Goal: Information Seeking & Learning: Check status

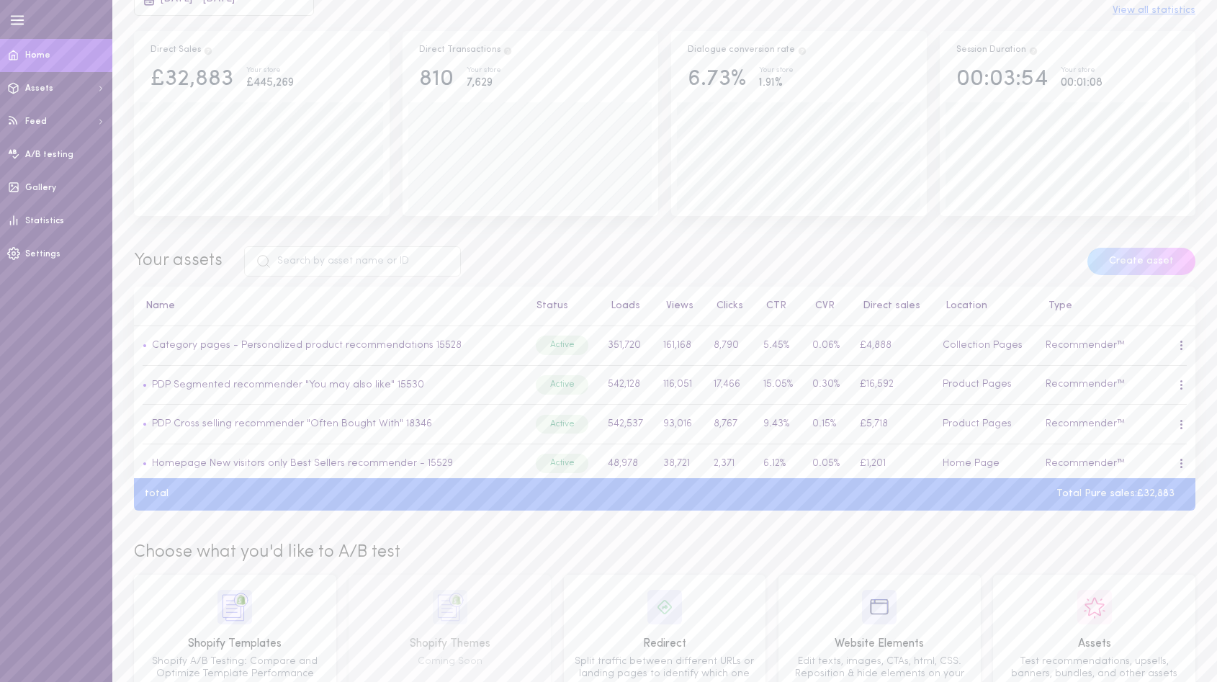
scroll to position [243, 0]
click at [364, 341] on link "Category pages - Personalized product recommendations 15528" at bounding box center [307, 343] width 310 height 11
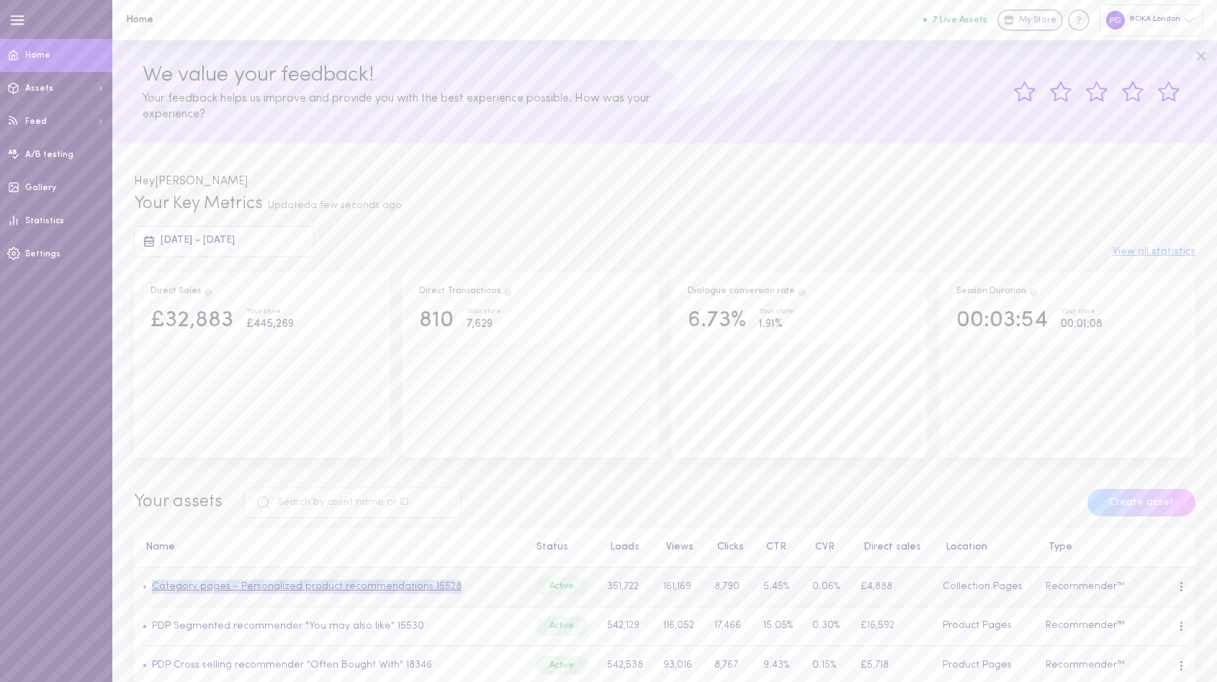
copy link "Category pages - Personalized product recommendations 15528"
drag, startPoint x: 479, startPoint y: 586, endPoint x: 152, endPoint y: 585, distance: 326.9
click at [152, 585] on td "• Category pages - Personalized product recommendations 15528" at bounding box center [329, 587] width 391 height 40
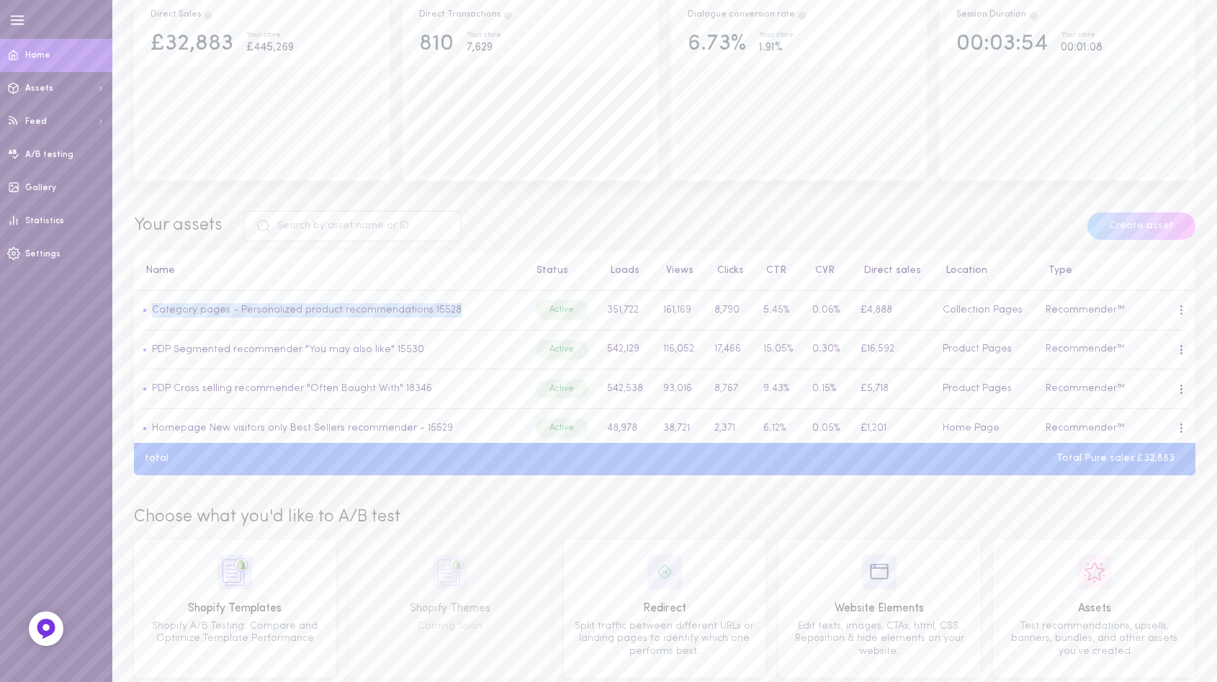
scroll to position [289, 0]
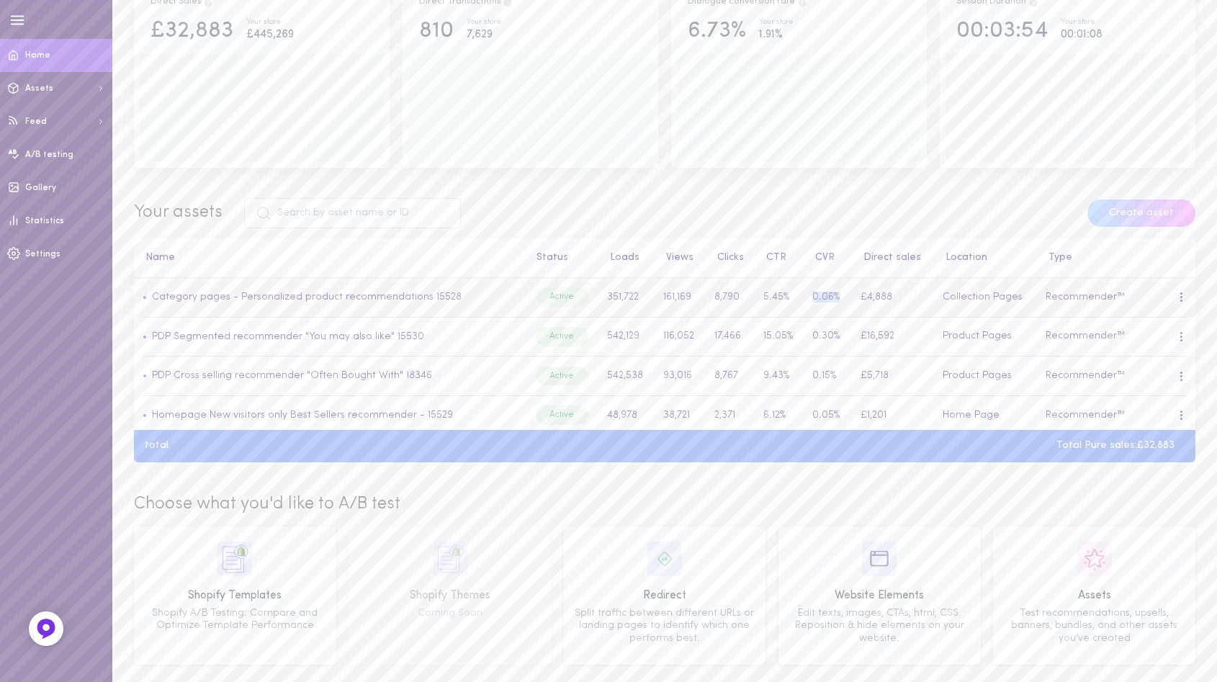
drag, startPoint x: 838, startPoint y: 293, endPoint x: 803, endPoint y: 294, distance: 35.3
click at [803, 294] on tr "• Category pages - Personalized product recommendations 15528 Active 351,722 16…" at bounding box center [664, 298] width 1061 height 40
click at [825, 294] on td "0.06%" at bounding box center [828, 298] width 48 height 40
click at [828, 295] on td "0.06%" at bounding box center [828, 298] width 48 height 40
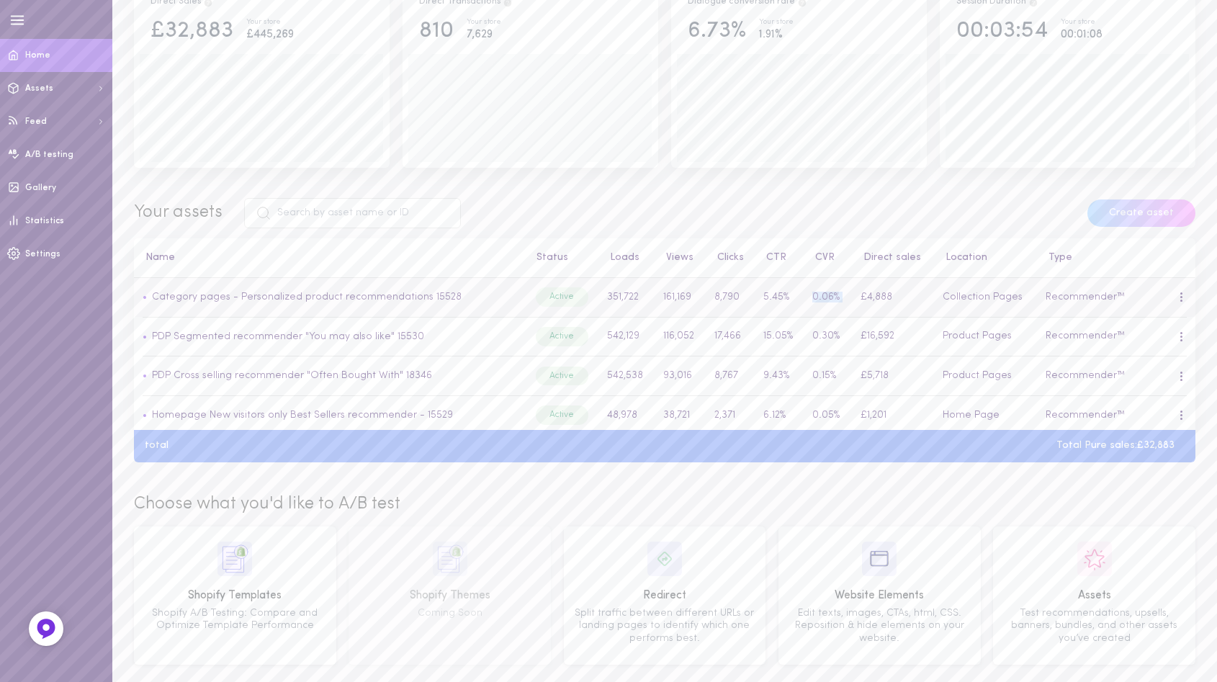
click at [828, 295] on td "0.06%" at bounding box center [828, 298] width 48 height 40
click at [824, 336] on td "0.30%" at bounding box center [828, 337] width 48 height 40
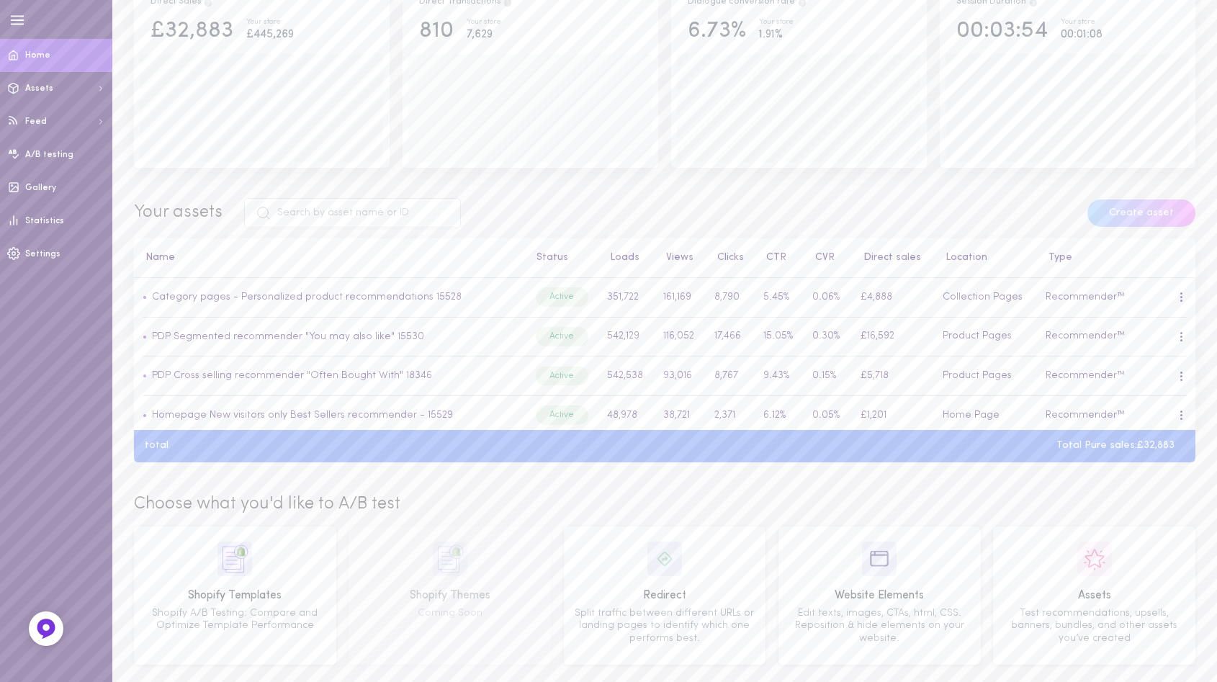
click at [814, 449] on div "total Total Pure sales: £32,883" at bounding box center [664, 446] width 1061 height 11
click at [825, 333] on td "0.30%" at bounding box center [828, 337] width 48 height 40
click at [825, 294] on td "0.06%" at bounding box center [828, 298] width 48 height 40
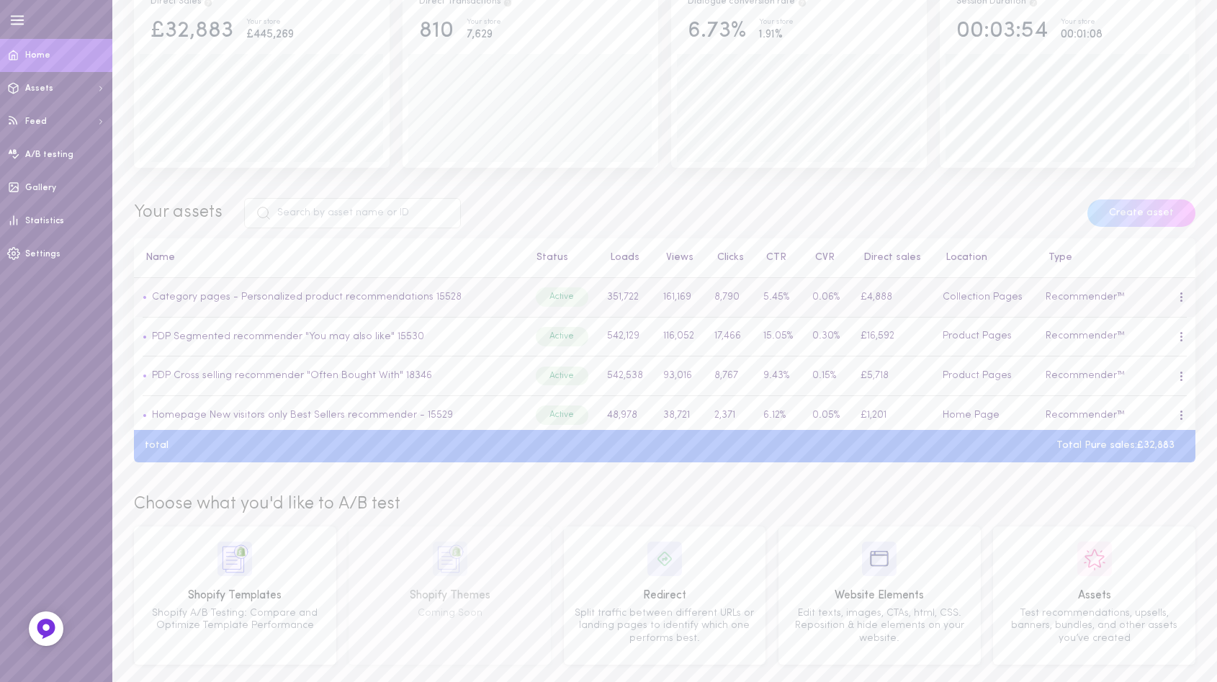
click at [825, 294] on td "0.06%" at bounding box center [828, 298] width 48 height 40
click at [826, 294] on td "0.06%" at bounding box center [828, 298] width 48 height 40
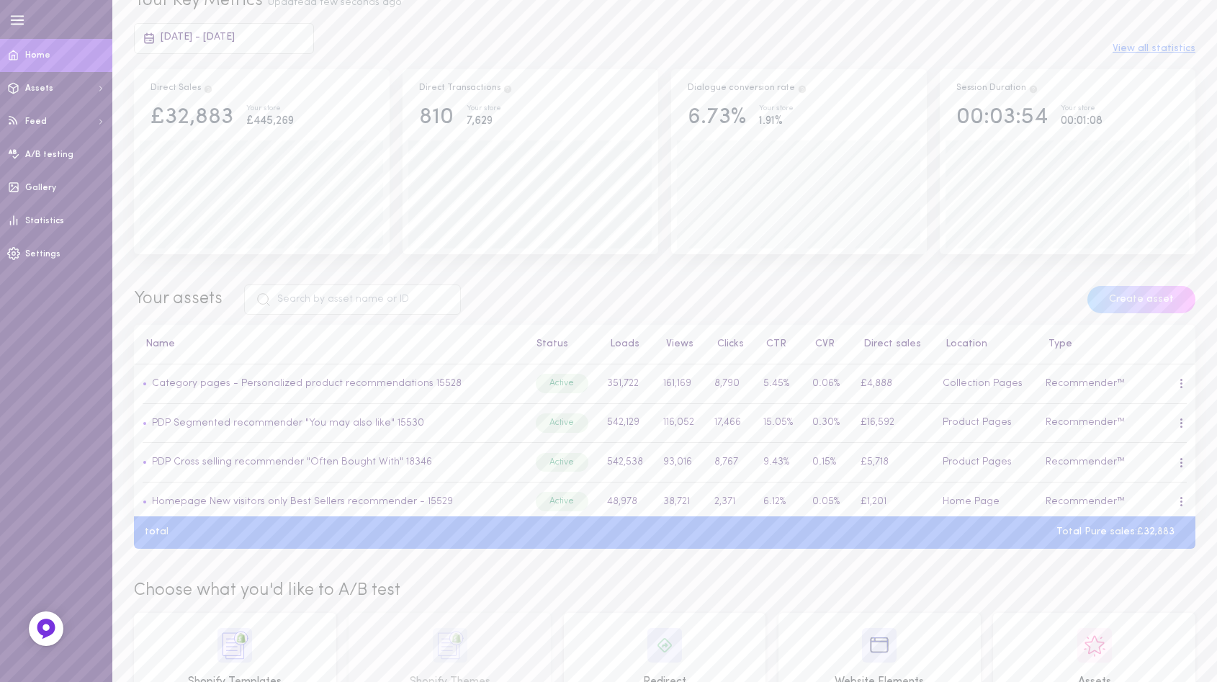
scroll to position [208, 0]
